Goal: Transaction & Acquisition: Purchase product/service

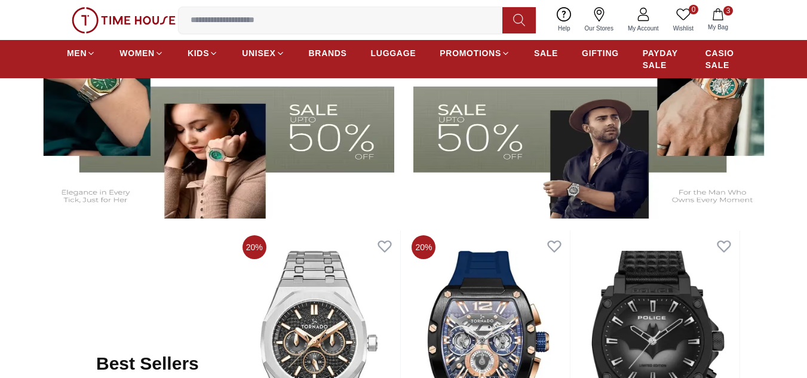
scroll to position [418, 0]
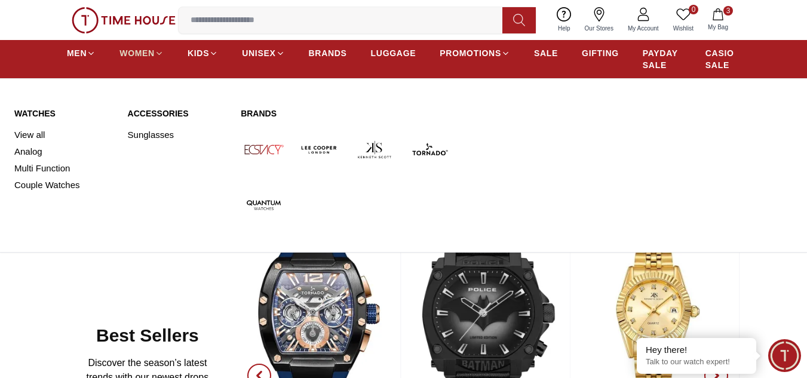
click at [127, 50] on span "WOMEN" at bounding box center [136, 53] width 35 height 12
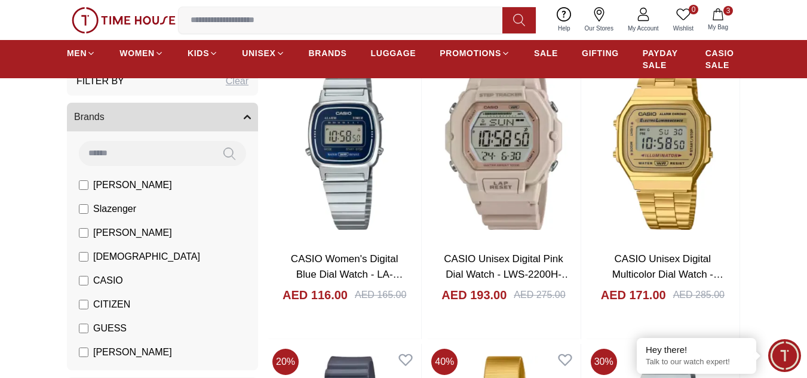
scroll to position [1374, 0]
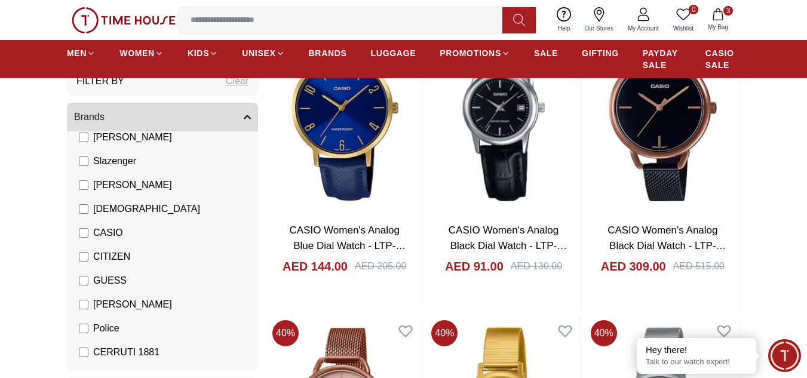
scroll to position [119, 0]
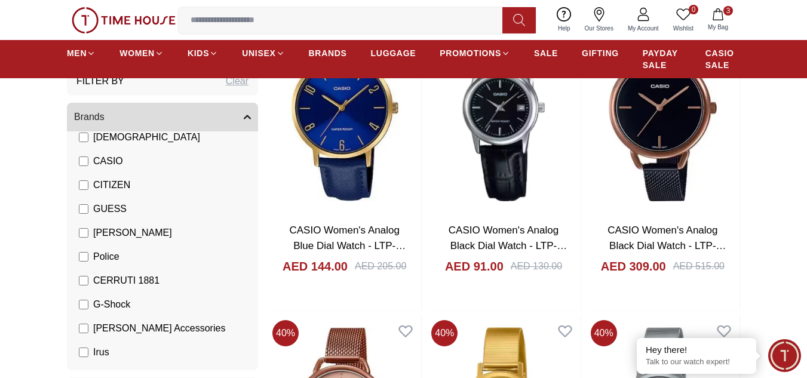
click at [90, 161] on label "CASIO" at bounding box center [101, 161] width 44 height 14
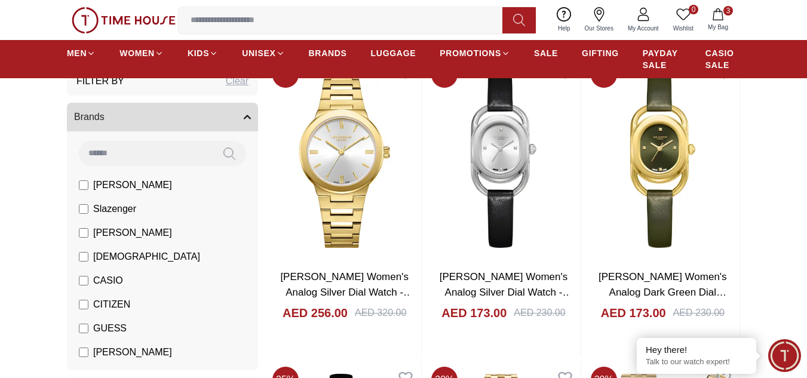
scroll to position [1374, 0]
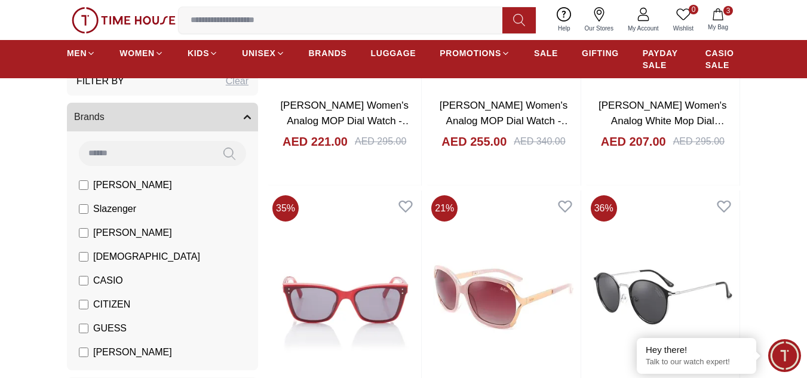
scroll to position [3166, 0]
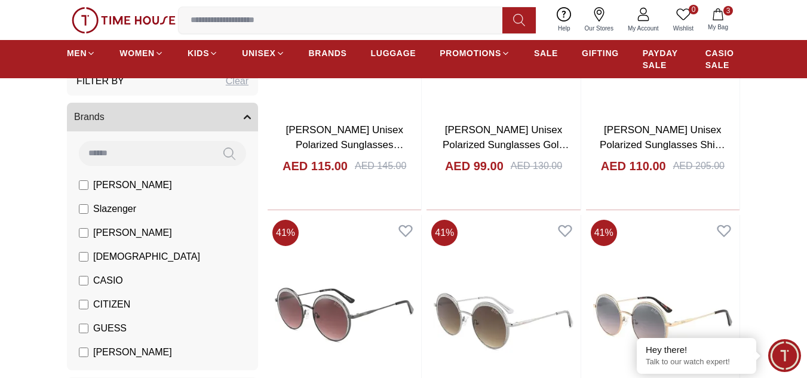
scroll to position [4719, 0]
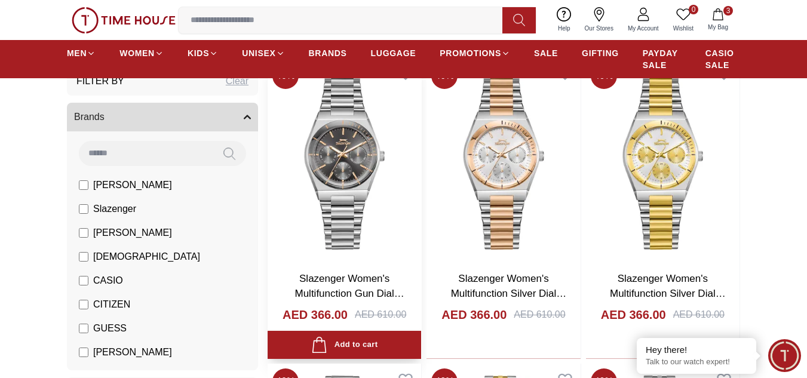
scroll to position [776, 0]
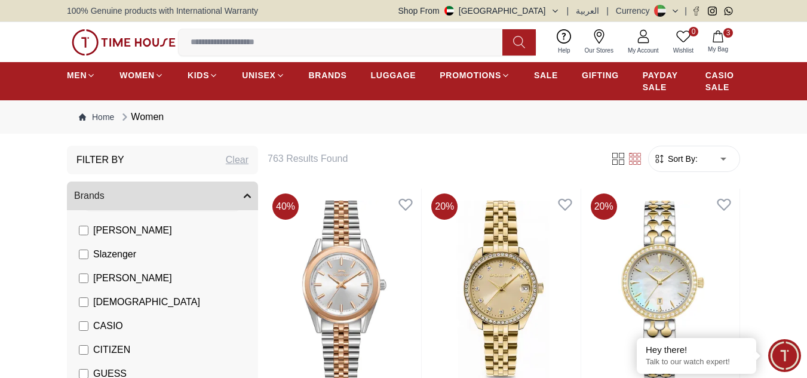
scroll to position [119, 0]
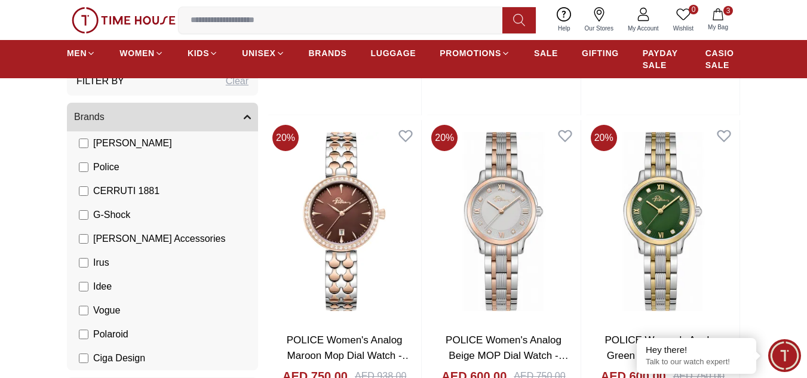
scroll to position [538, 0]
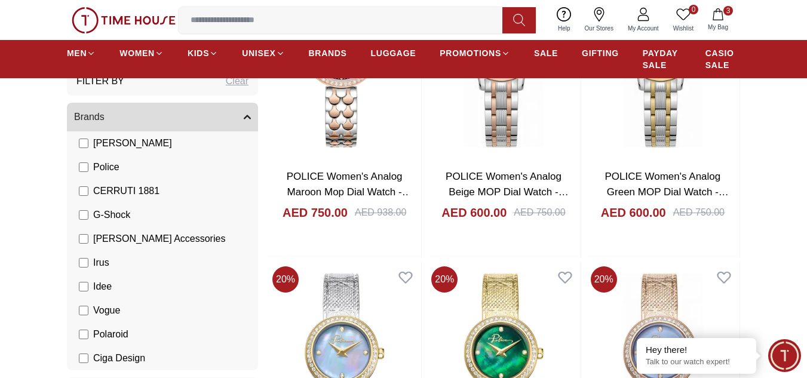
click at [245, 115] on icon "button" at bounding box center [247, 116] width 7 height 7
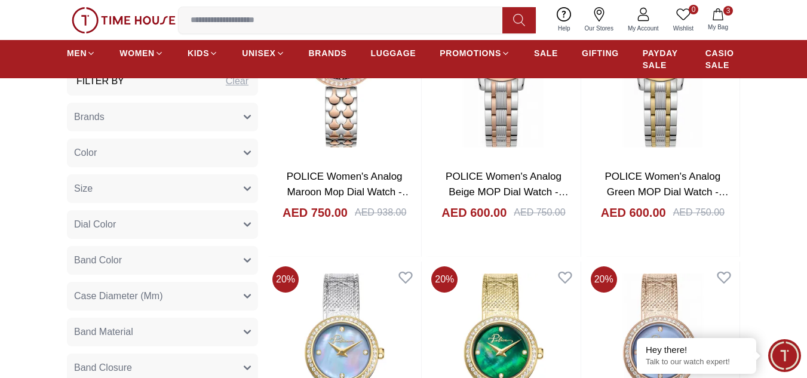
click at [127, 153] on button "Color" at bounding box center [162, 153] width 191 height 29
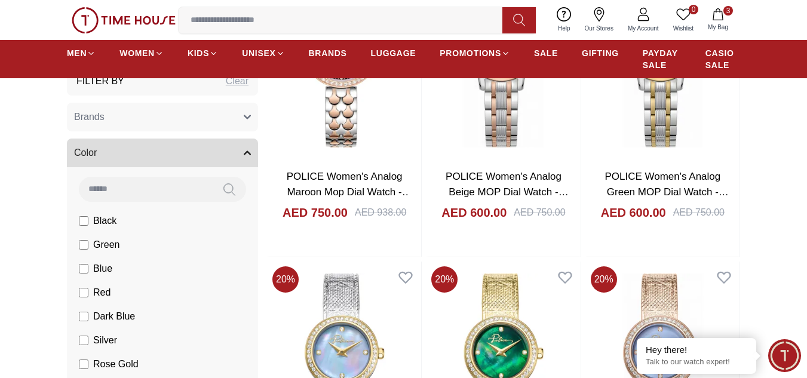
click at [88, 243] on label "Green" at bounding box center [99, 245] width 41 height 14
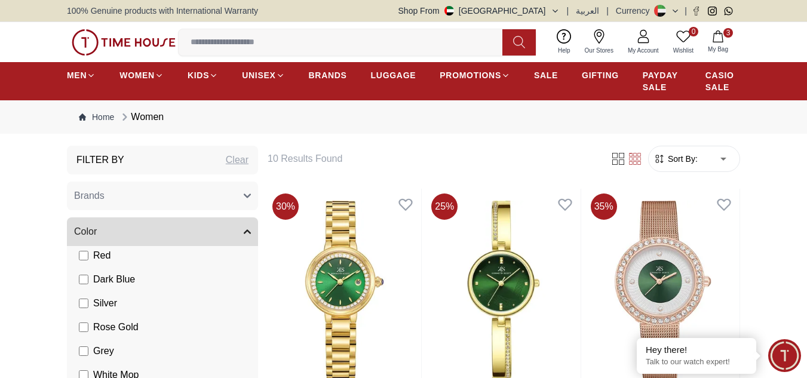
scroll to position [119, 0]
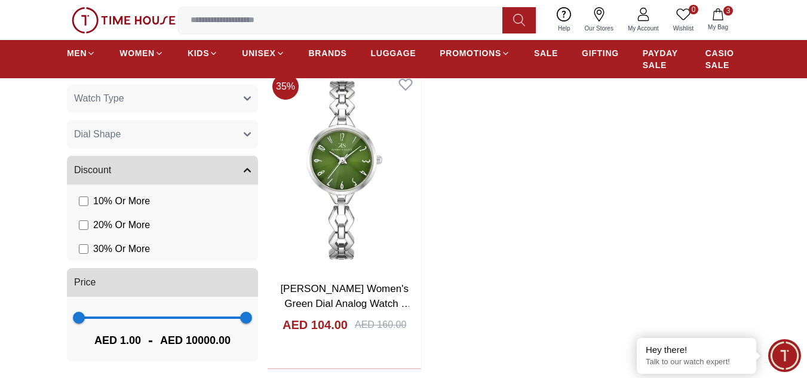
scroll to position [1015, 0]
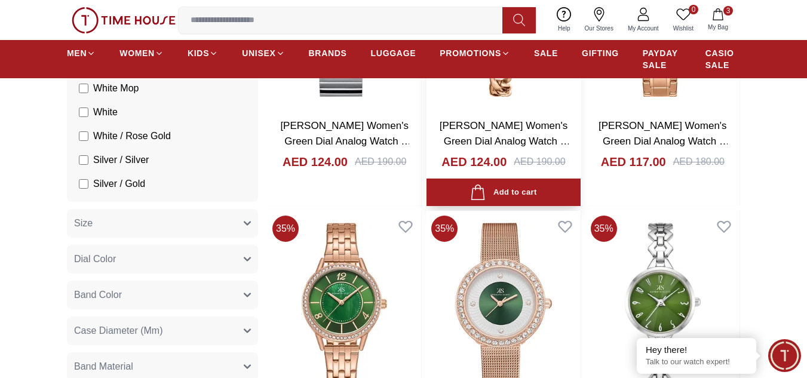
scroll to position [299, 0]
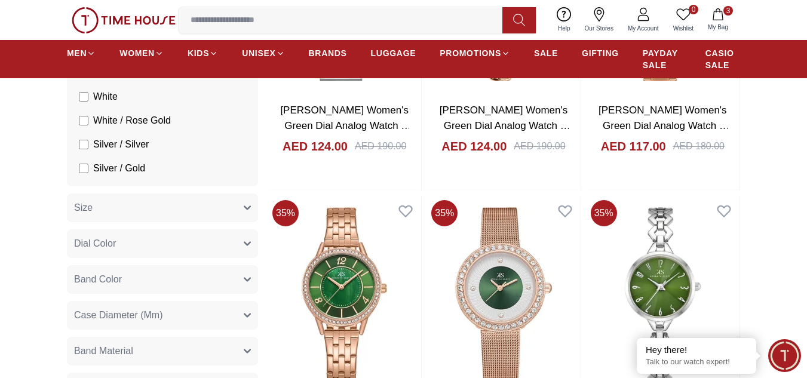
click at [139, 286] on button "Band Color" at bounding box center [162, 279] width 191 height 29
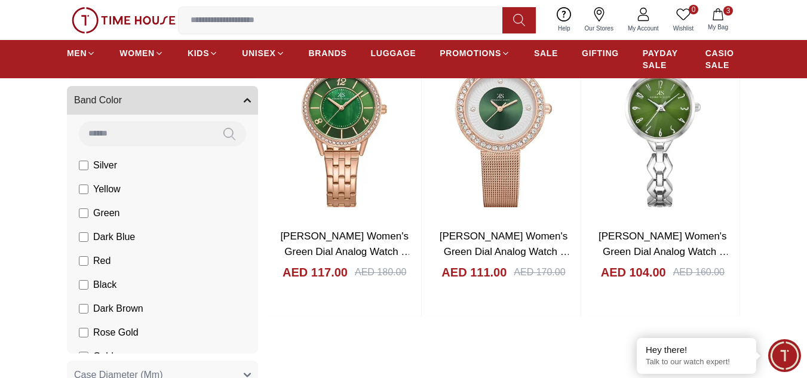
scroll to position [0, 0]
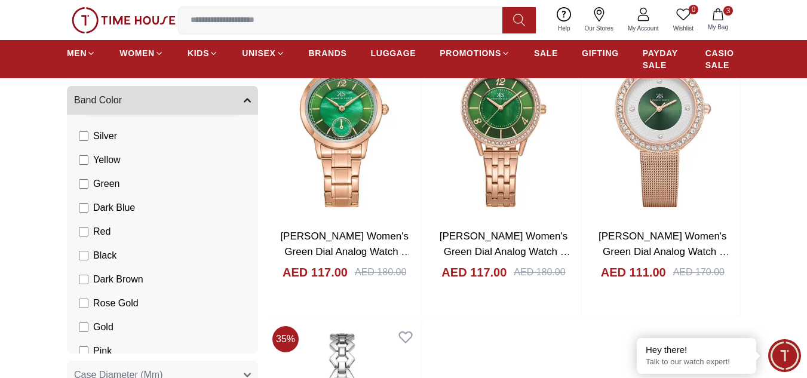
scroll to position [60, 0]
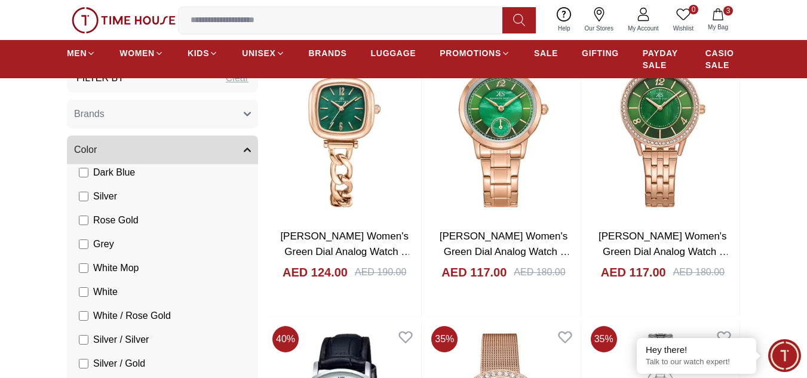
scroll to position [119, 0]
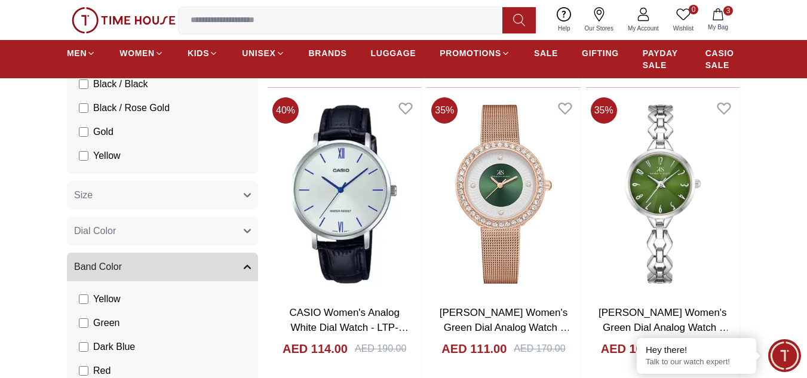
scroll to position [1135, 0]
